Goal: Task Accomplishment & Management: Use online tool/utility

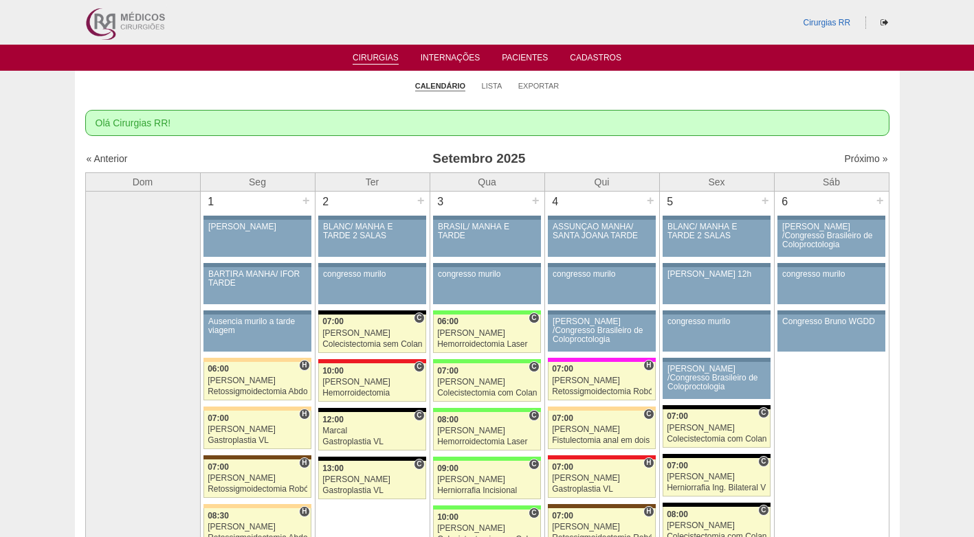
click at [599, 154] on h3 "Setembro 2025" at bounding box center [478, 159] width 401 height 20
click at [493, 85] on link "Lista" at bounding box center [492, 86] width 21 height 10
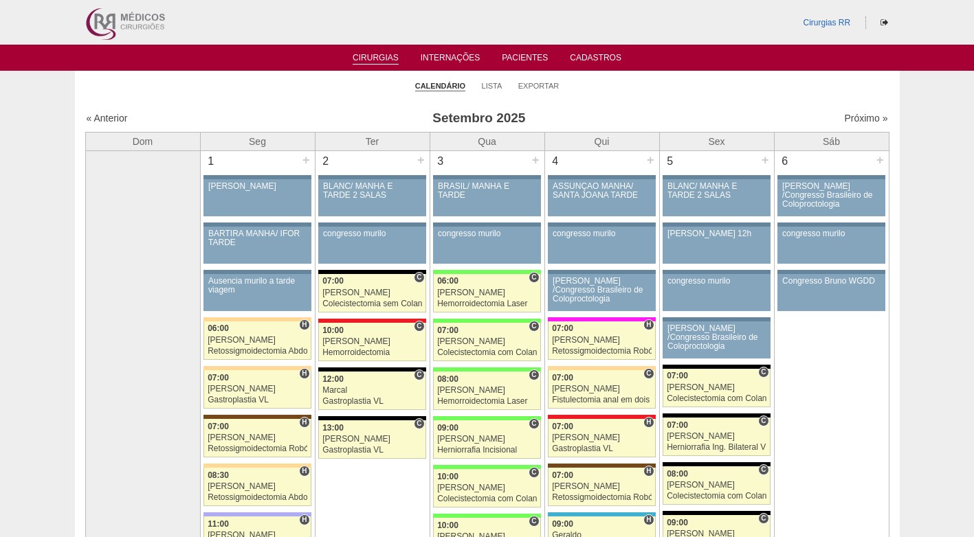
click at [638, 84] on ul "Calendário Lista Exportar" at bounding box center [487, 85] width 825 height 29
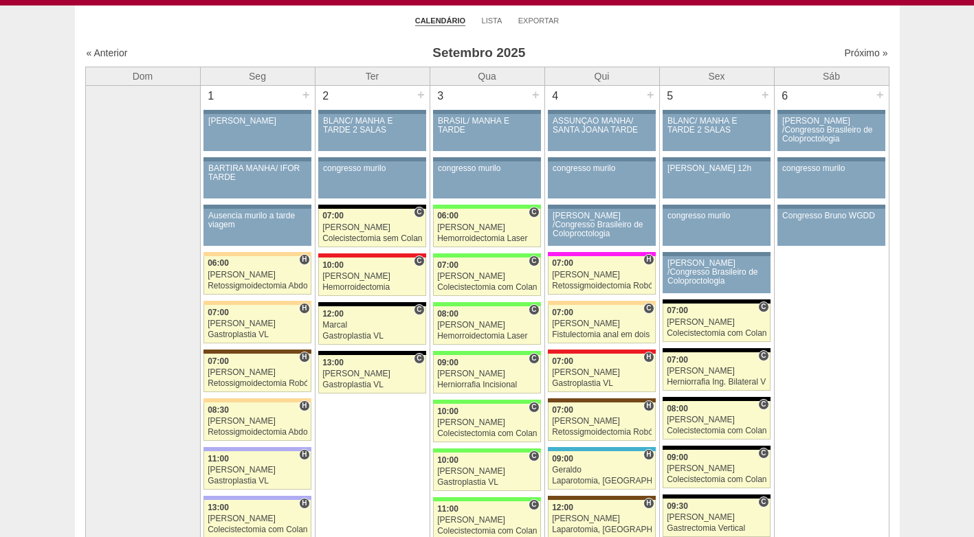
scroll to position [69, 0]
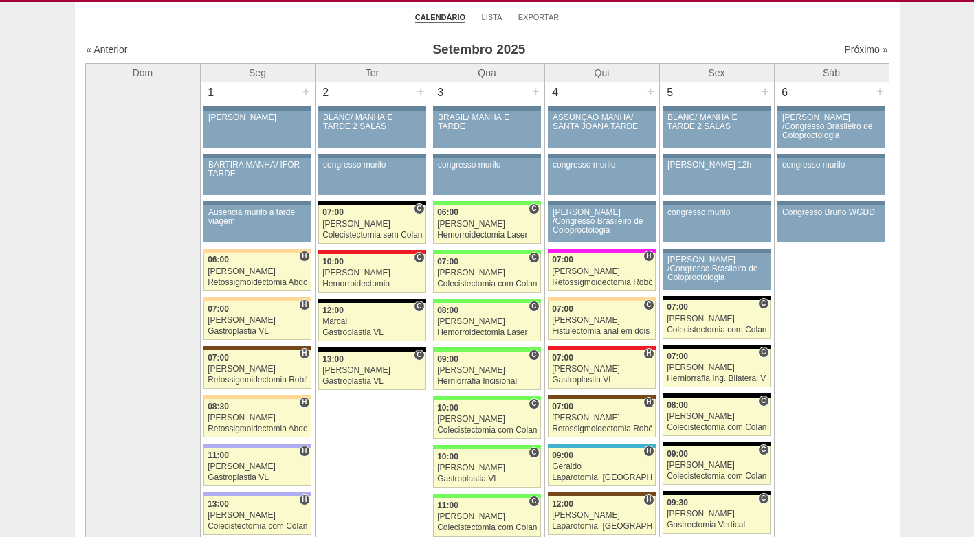
click at [719, 45] on div "Próximo »" at bounding box center [791, 50] width 192 height 14
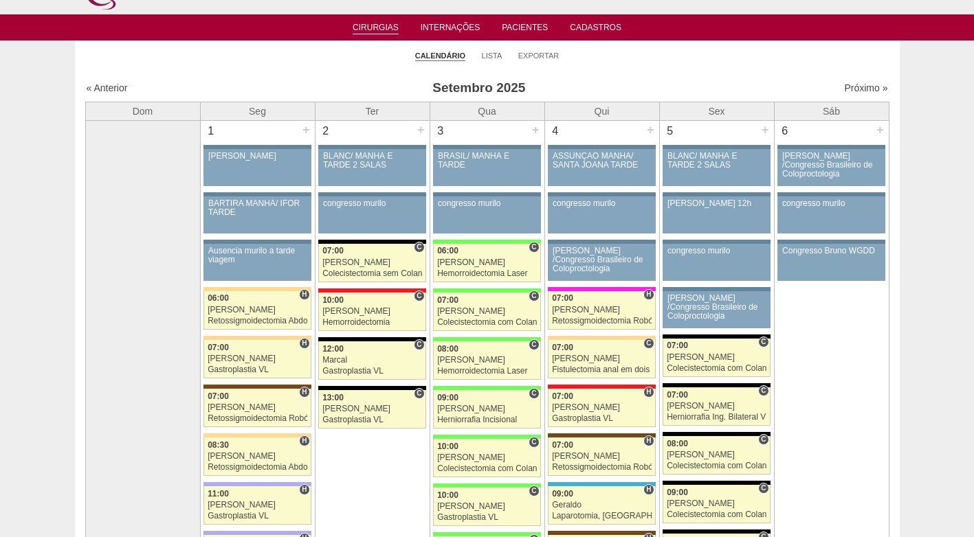
scroll to position [0, 0]
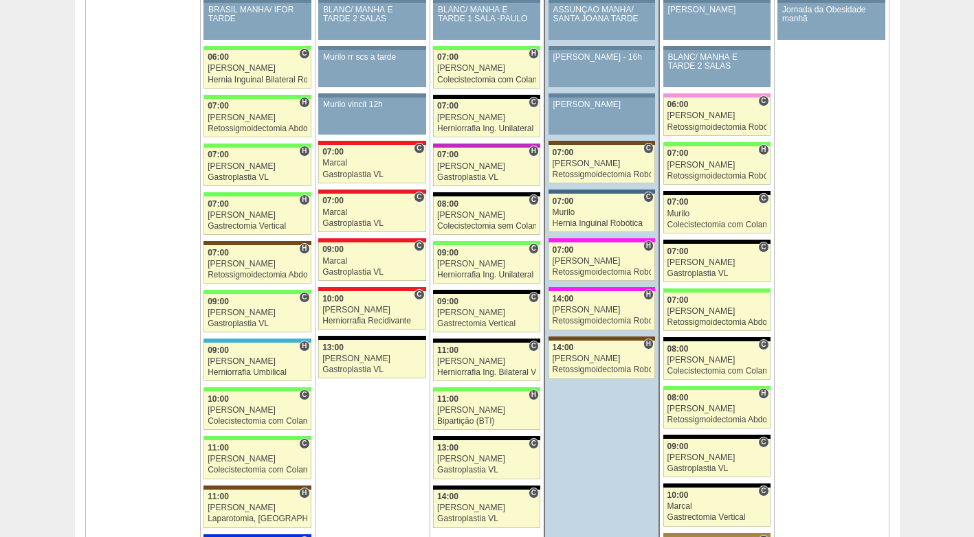
scroll to position [1443, 0]
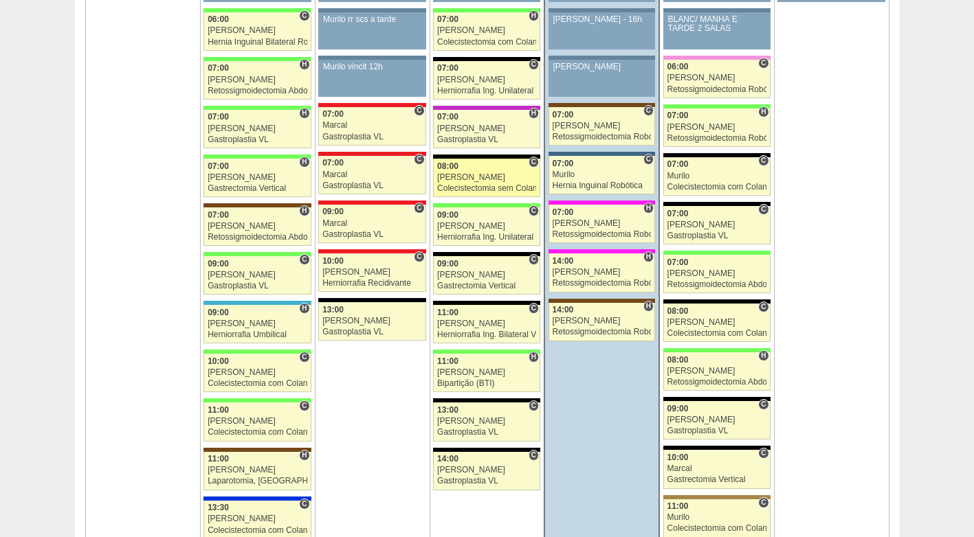
click at [462, 182] on link "88287 Paulo Regina C 08:00 Paulo Regina Colecistectomia sem Colangiografia Hosp…" at bounding box center [486, 178] width 107 height 38
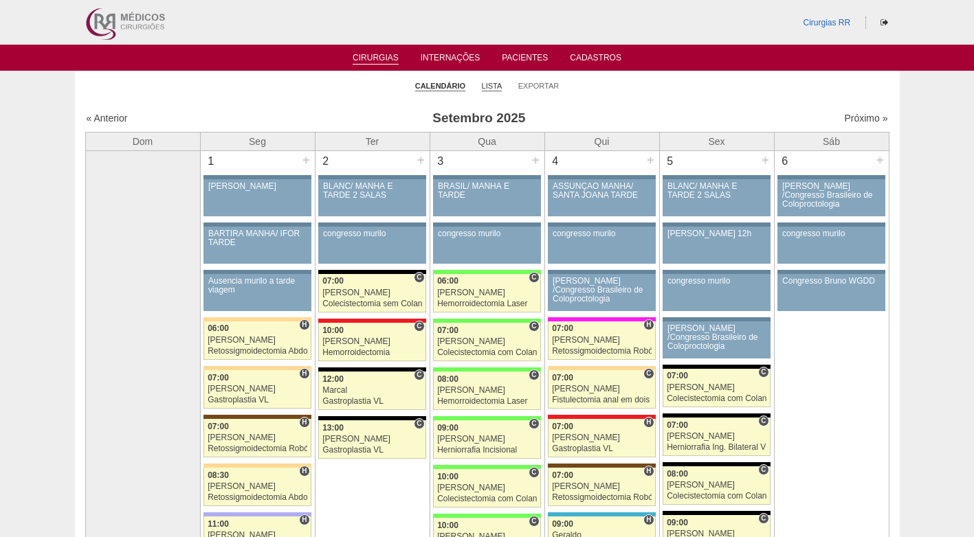
click at [497, 82] on link "Lista" at bounding box center [492, 86] width 21 height 10
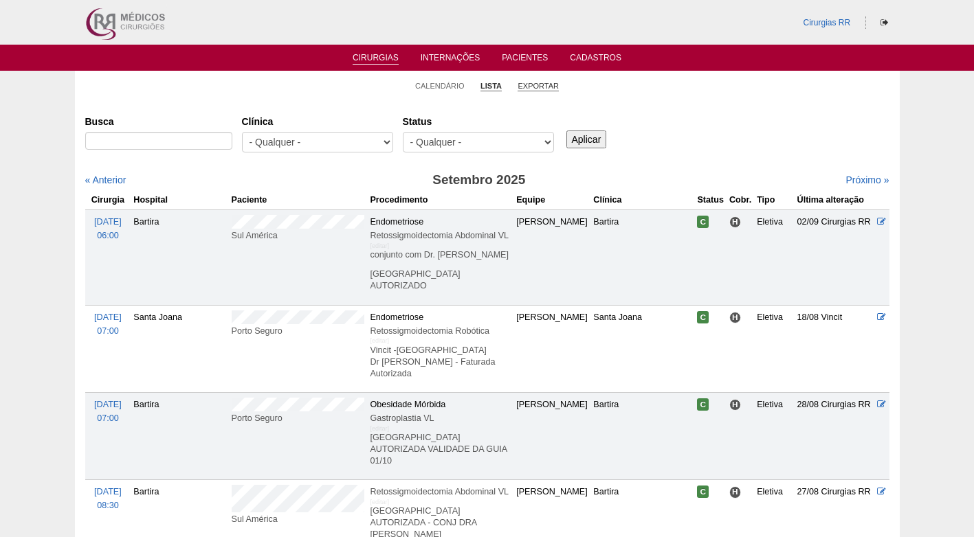
click at [539, 82] on link "Exportar" at bounding box center [537, 86] width 41 height 10
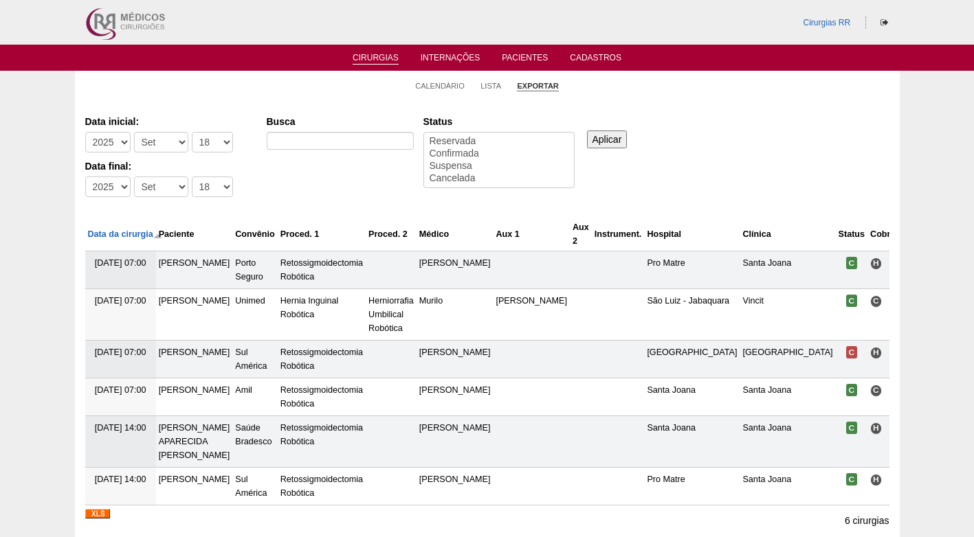
select select
click at [209, 136] on select "-Dia 1 2 3 4 5 6 7 8 9 10 11 12 13 14 15 16 17 18 19 20 21 22 23 24 25 26 27 28…" at bounding box center [212, 142] width 41 height 21
select select "22"
click at [192, 132] on select "-Dia 1 2 3 4 5 6 7 8 9 10 11 12 13 14 15 16 17 18 19 20 21 22 23 24 25 26 27 28…" at bounding box center [212, 142] width 41 height 21
select select "conf"
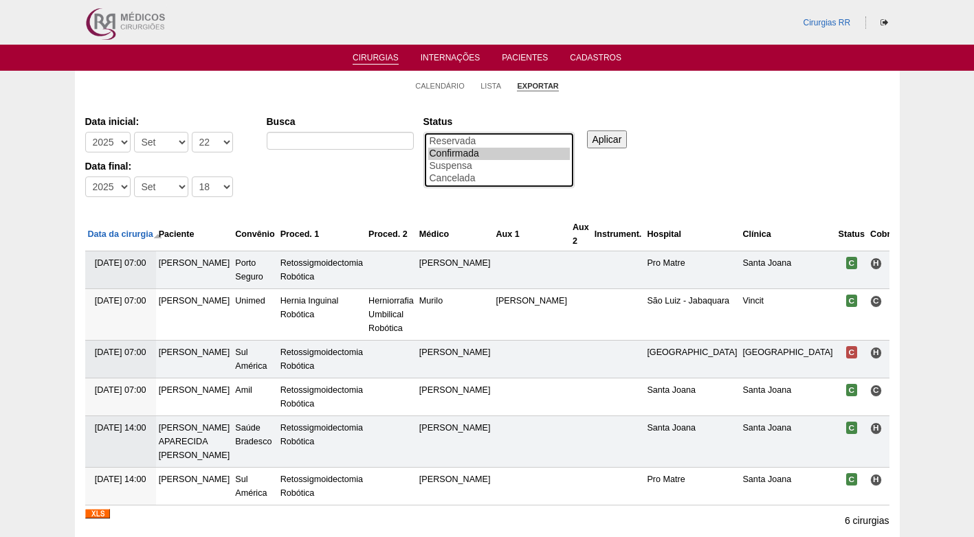
click at [467, 152] on option "Confirmada" at bounding box center [499, 154] width 142 height 12
click at [199, 188] on select "-Dia 1 2 3 4 5 6 7 8 9 10 11 12 13 14 15 16 17 18 19 20 21 22 23 24 25 26 27 28…" at bounding box center [212, 187] width 41 height 21
select select "26"
click at [192, 177] on select "-Dia 1 2 3 4 5 6 7 8 9 10 11 12 13 14 15 16 17 18 19 20 21 22 23 24 25 26 27 28…" at bounding box center [212, 187] width 41 height 21
click at [602, 138] on input "Aplicar" at bounding box center [607, 140] width 41 height 18
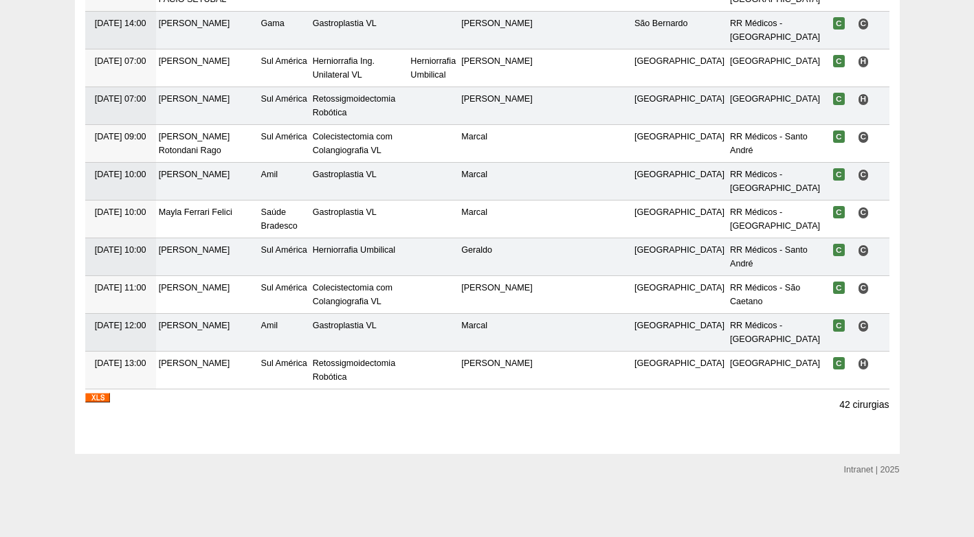
scroll to position [1641, 0]
click at [96, 399] on img at bounding box center [97, 398] width 25 height 10
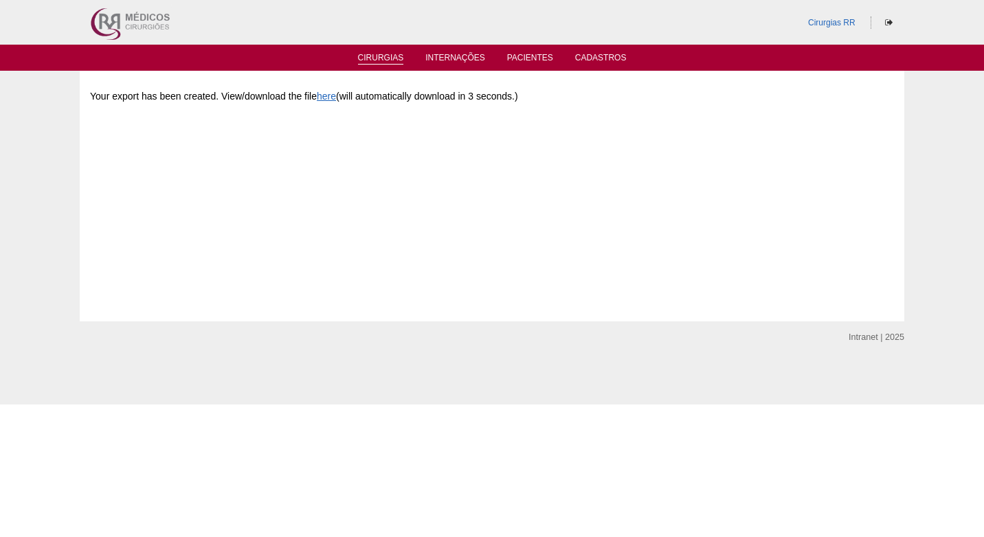
click at [398, 63] on link "Cirurgias" at bounding box center [381, 59] width 46 height 12
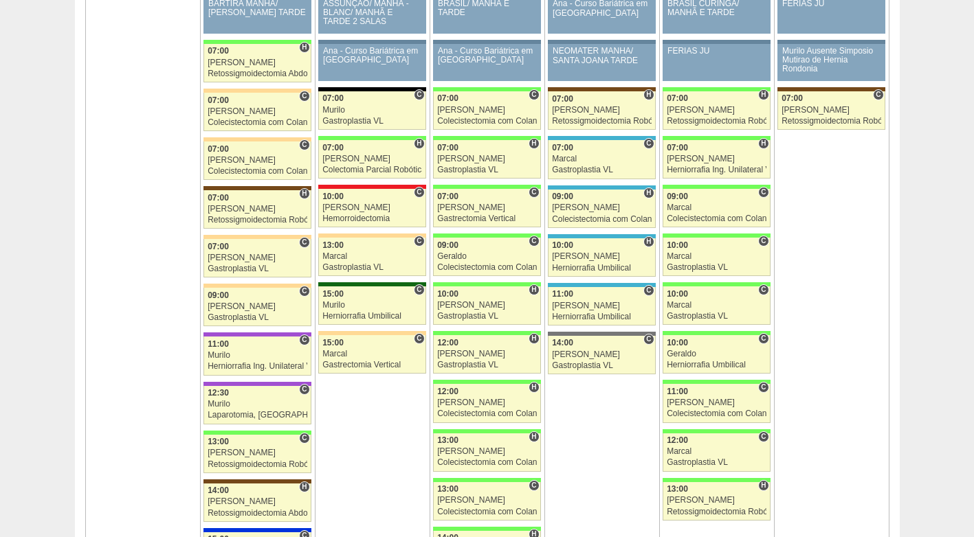
scroll to position [2130, 0]
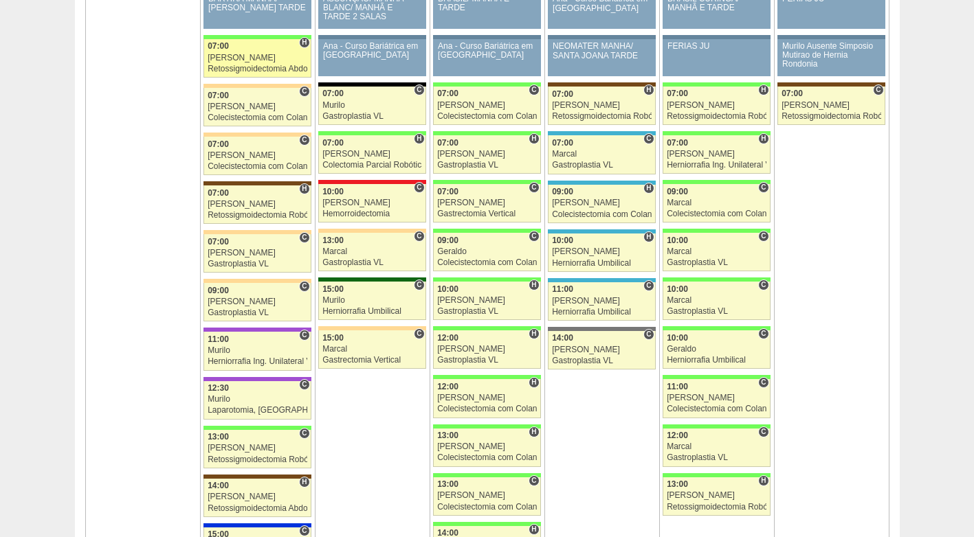
click at [254, 56] on div "[PERSON_NAME]" at bounding box center [258, 58] width 100 height 9
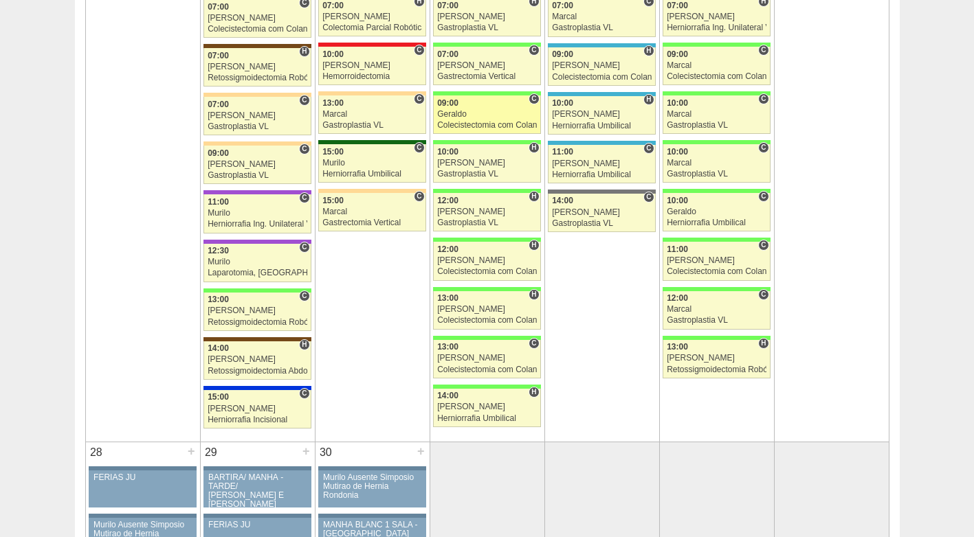
scroll to position [2199, 0]
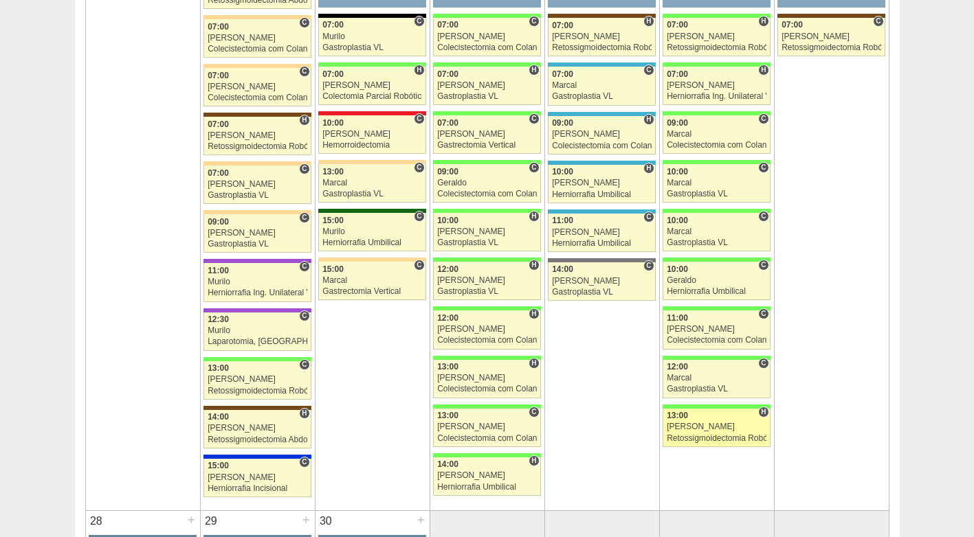
click at [713, 436] on div "Retossigmoidectomia Robótica" at bounding box center [716, 438] width 100 height 9
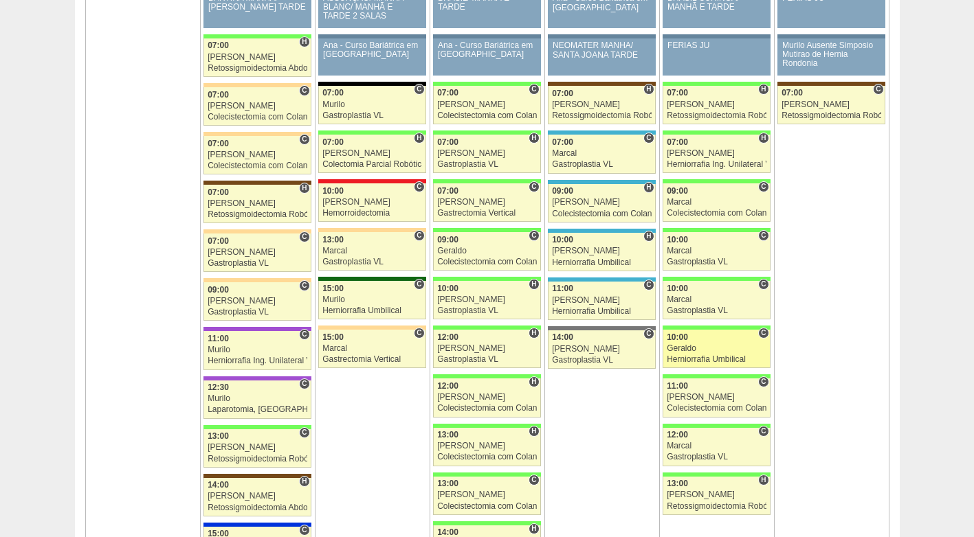
scroll to position [2130, 0]
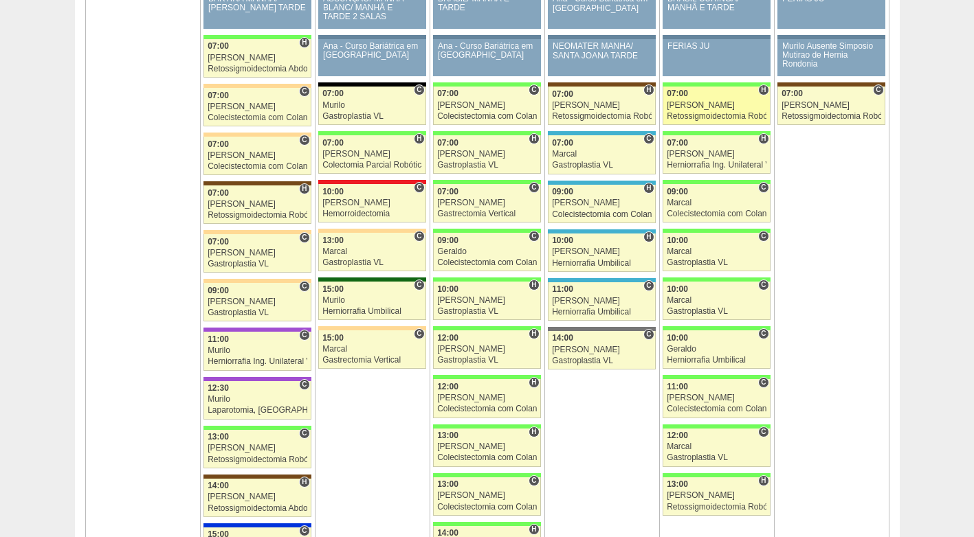
click at [714, 114] on div "Retossigmoidectomia Robótica" at bounding box center [716, 116] width 100 height 9
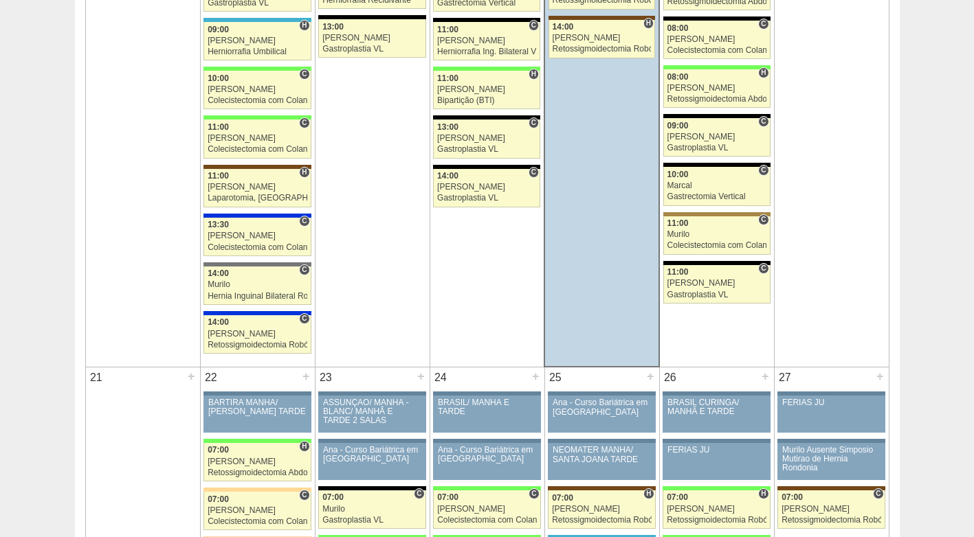
scroll to position [1718, 0]
